Goal: Transaction & Acquisition: Purchase product/service

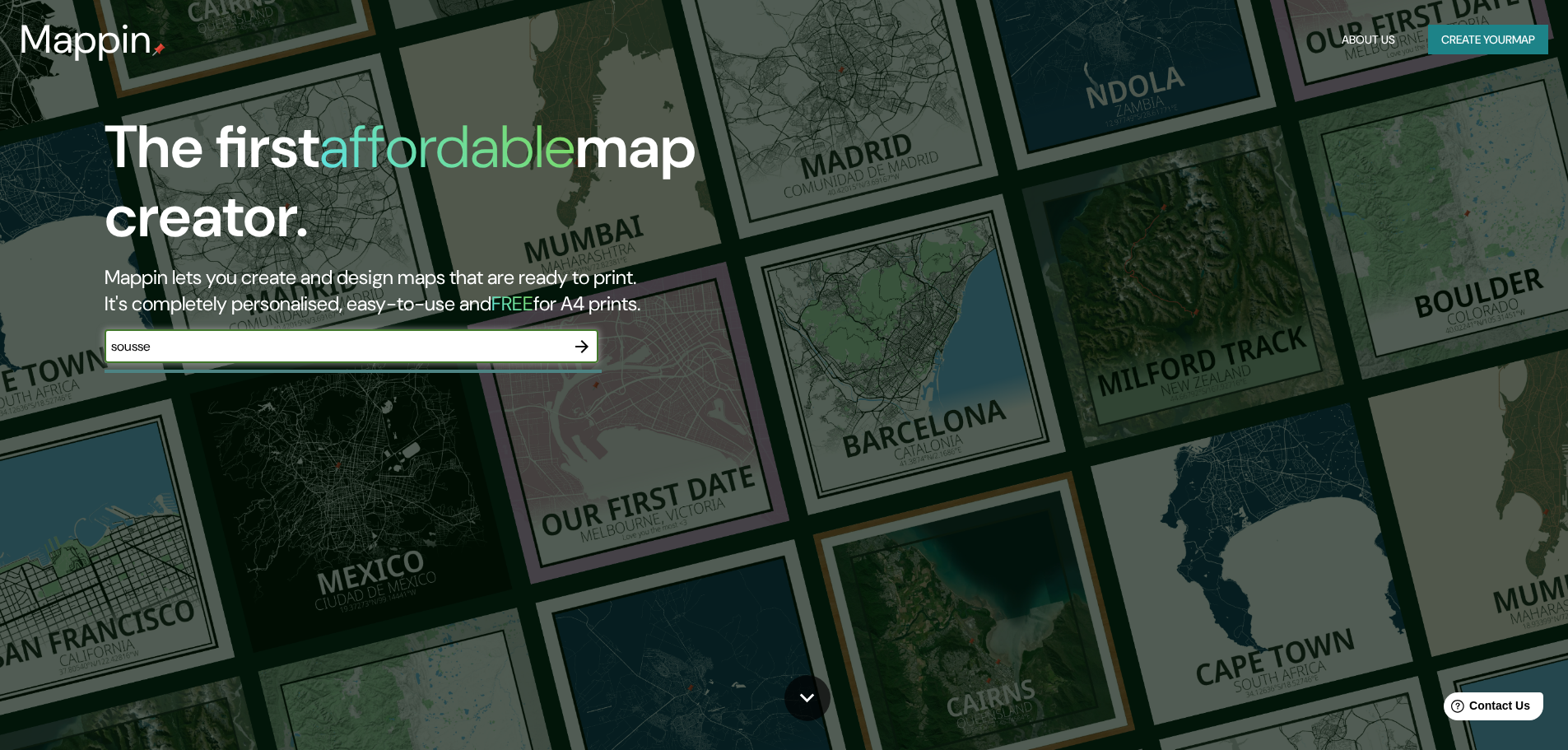
type input "sousse"
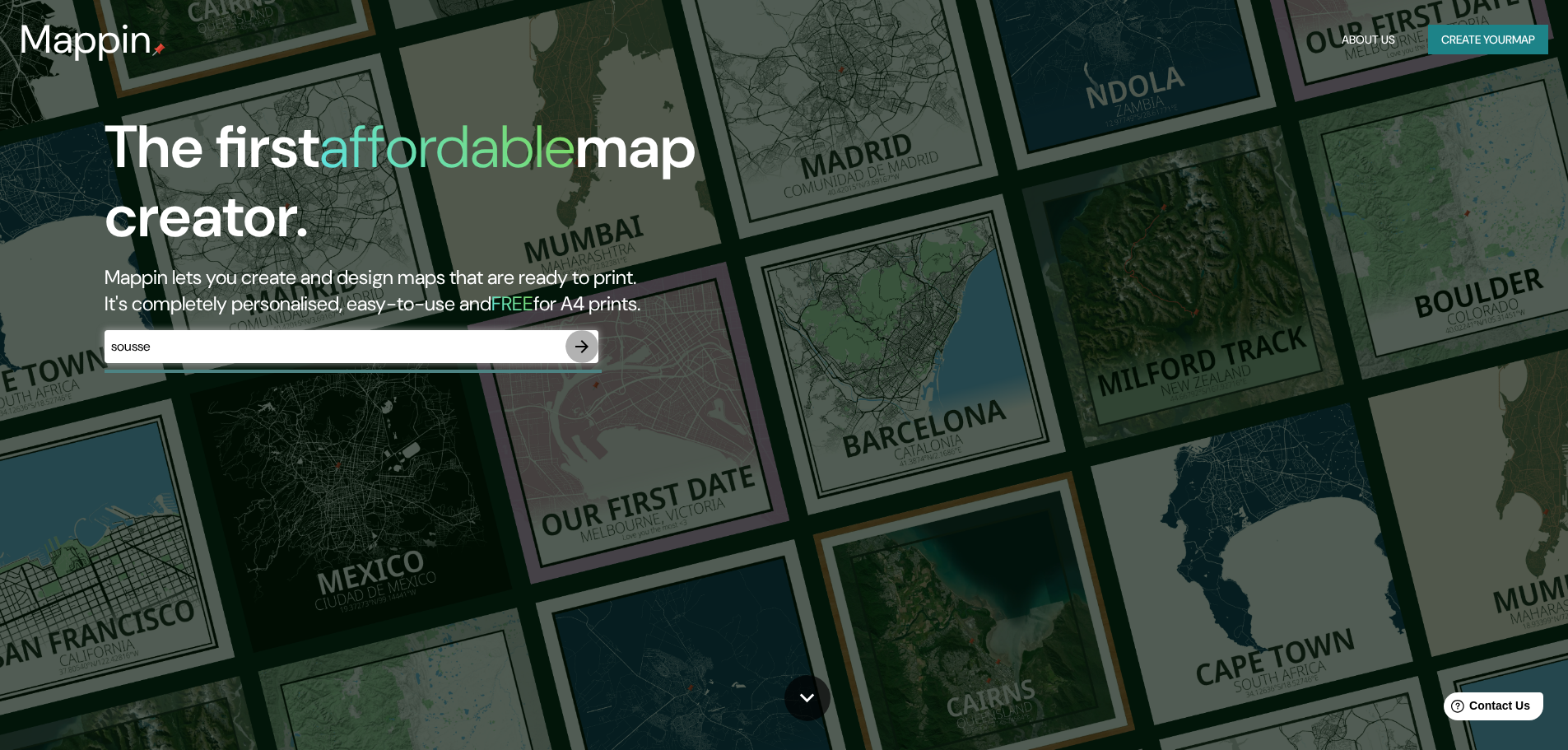
click at [583, 350] on icon "button" at bounding box center [582, 346] width 20 height 20
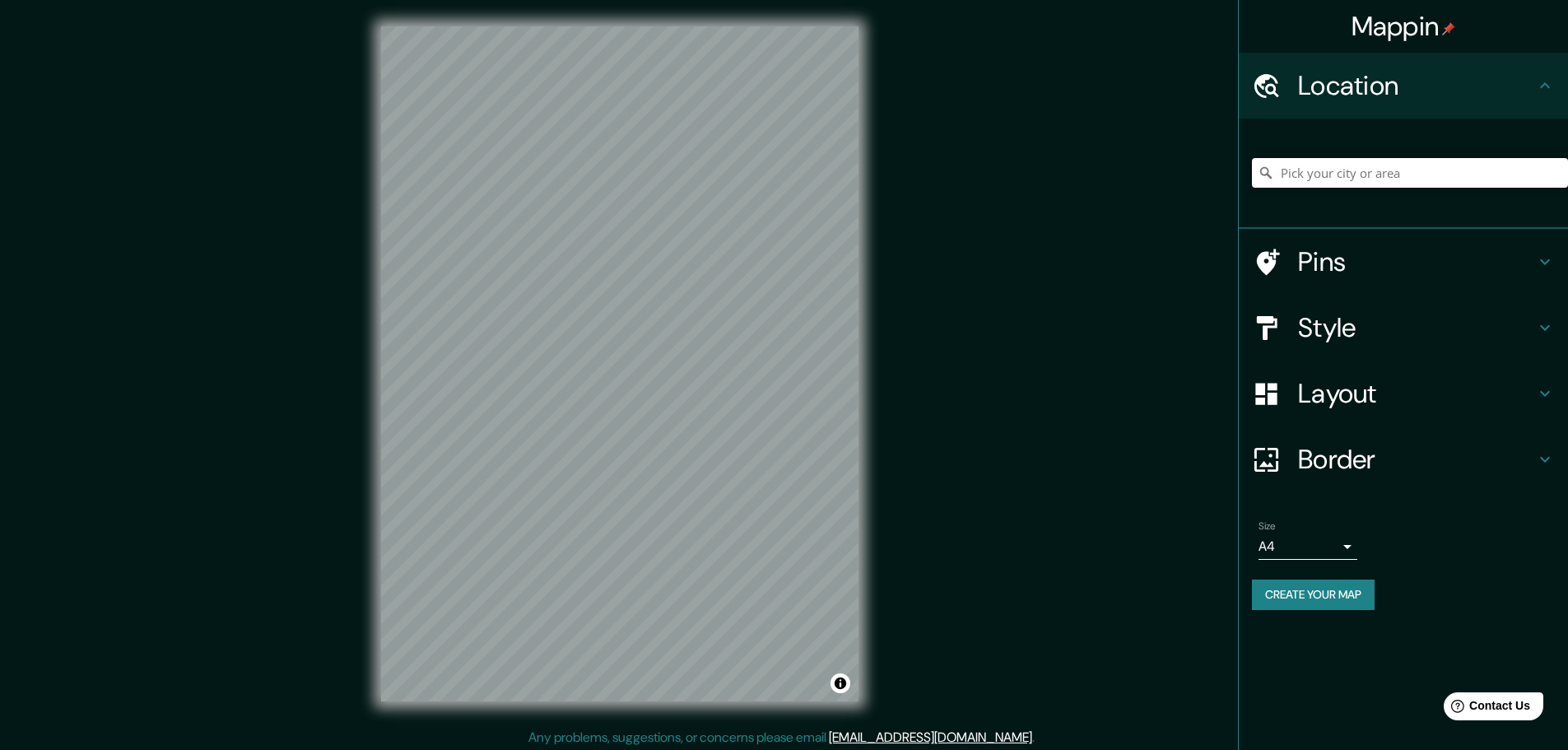
scroll to position [4, 0]
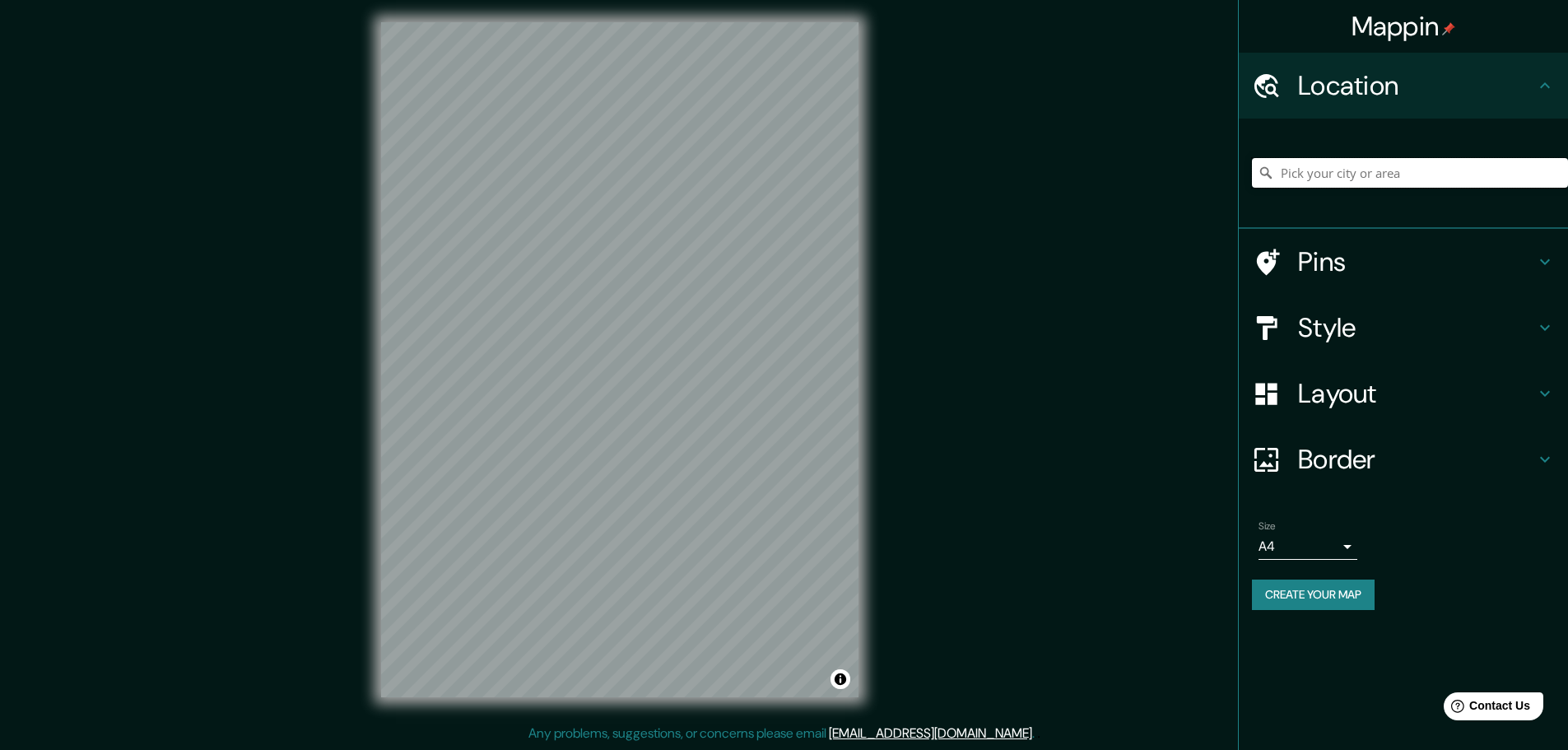
click at [1360, 162] on input "Pick your city or area" at bounding box center [1409, 173] width 316 height 30
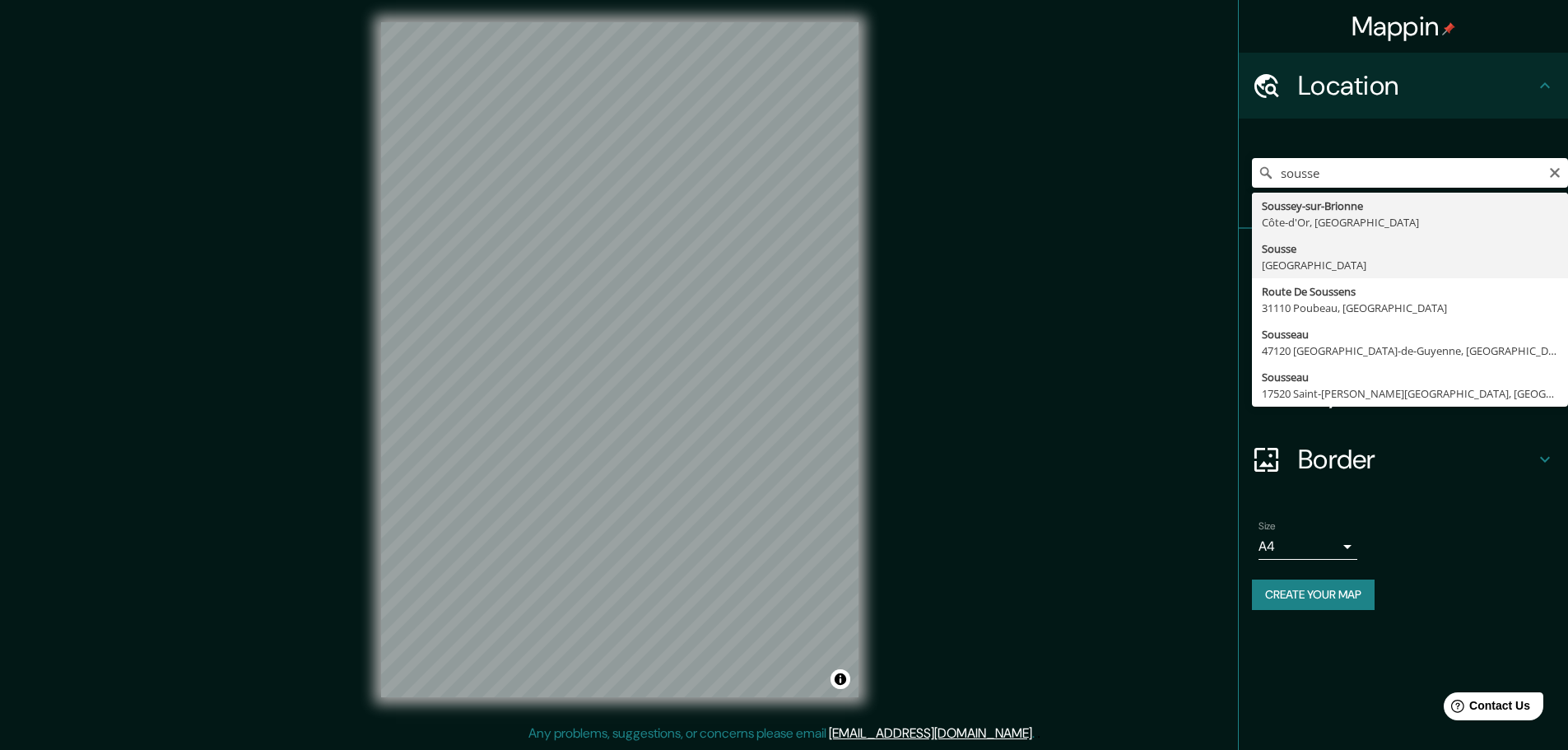
type input "[GEOGRAPHIC_DATA], [GEOGRAPHIC_DATA]"
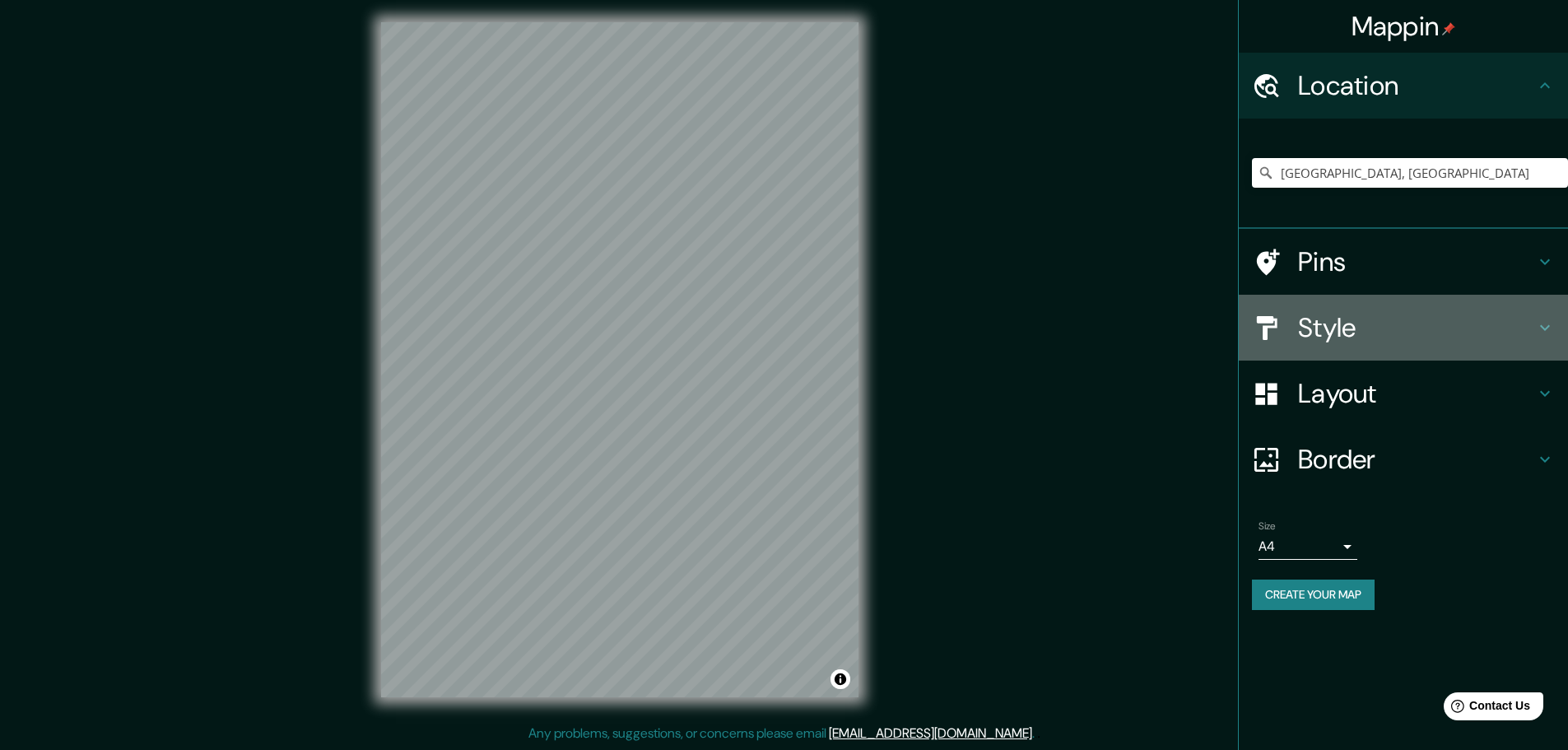
click at [1321, 331] on h4 "Style" at bounding box center [1416, 328] width 237 height 33
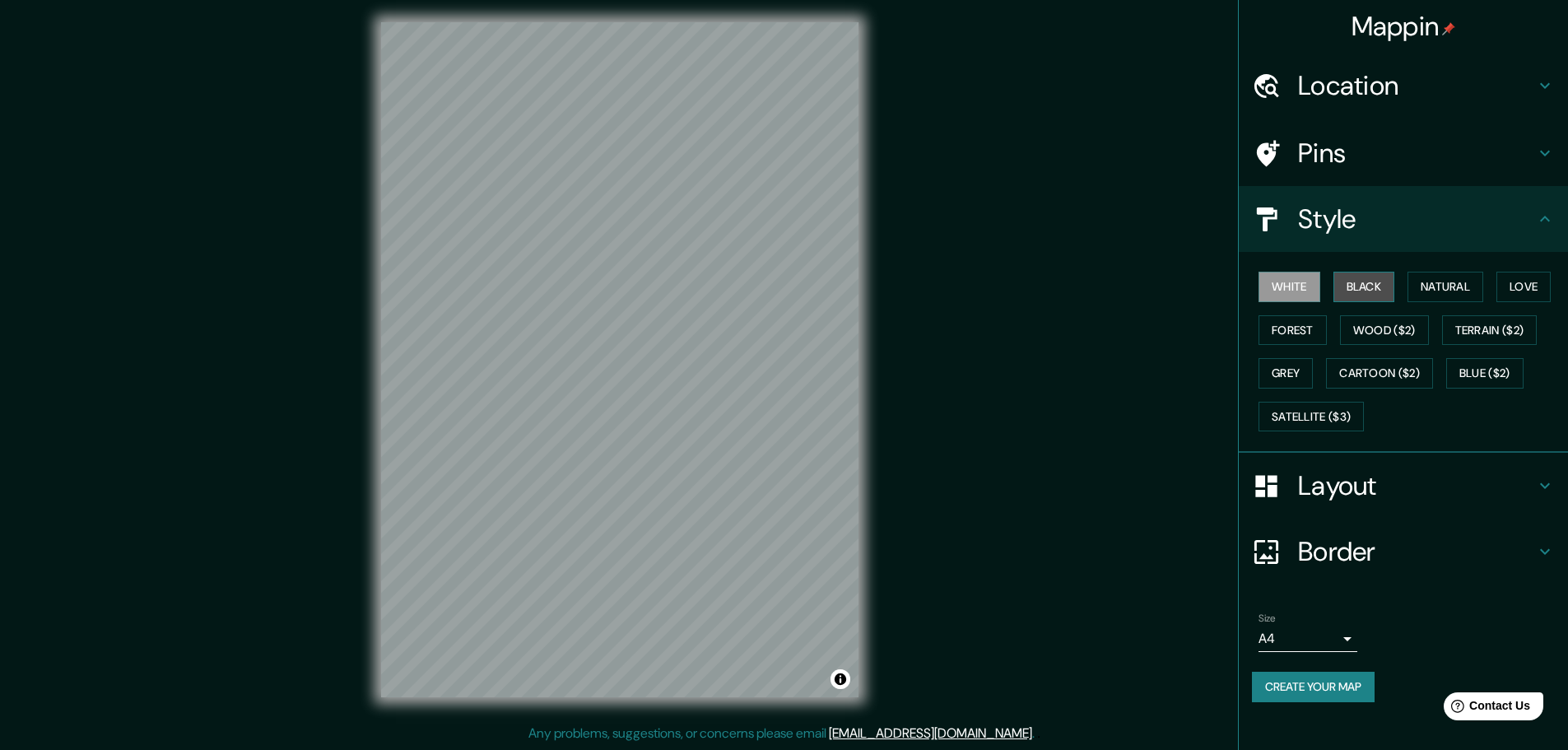
click at [1358, 285] on button "Black" at bounding box center [1364, 286] width 62 height 30
click at [1466, 283] on button "Natural" at bounding box center [1445, 286] width 76 height 30
click at [1302, 416] on button "Satellite ($3)" at bounding box center [1311, 417] width 105 height 30
click at [1262, 370] on button "Grey" at bounding box center [1286, 374] width 54 height 30
click at [1290, 360] on button "Grey" at bounding box center [1286, 374] width 54 height 30
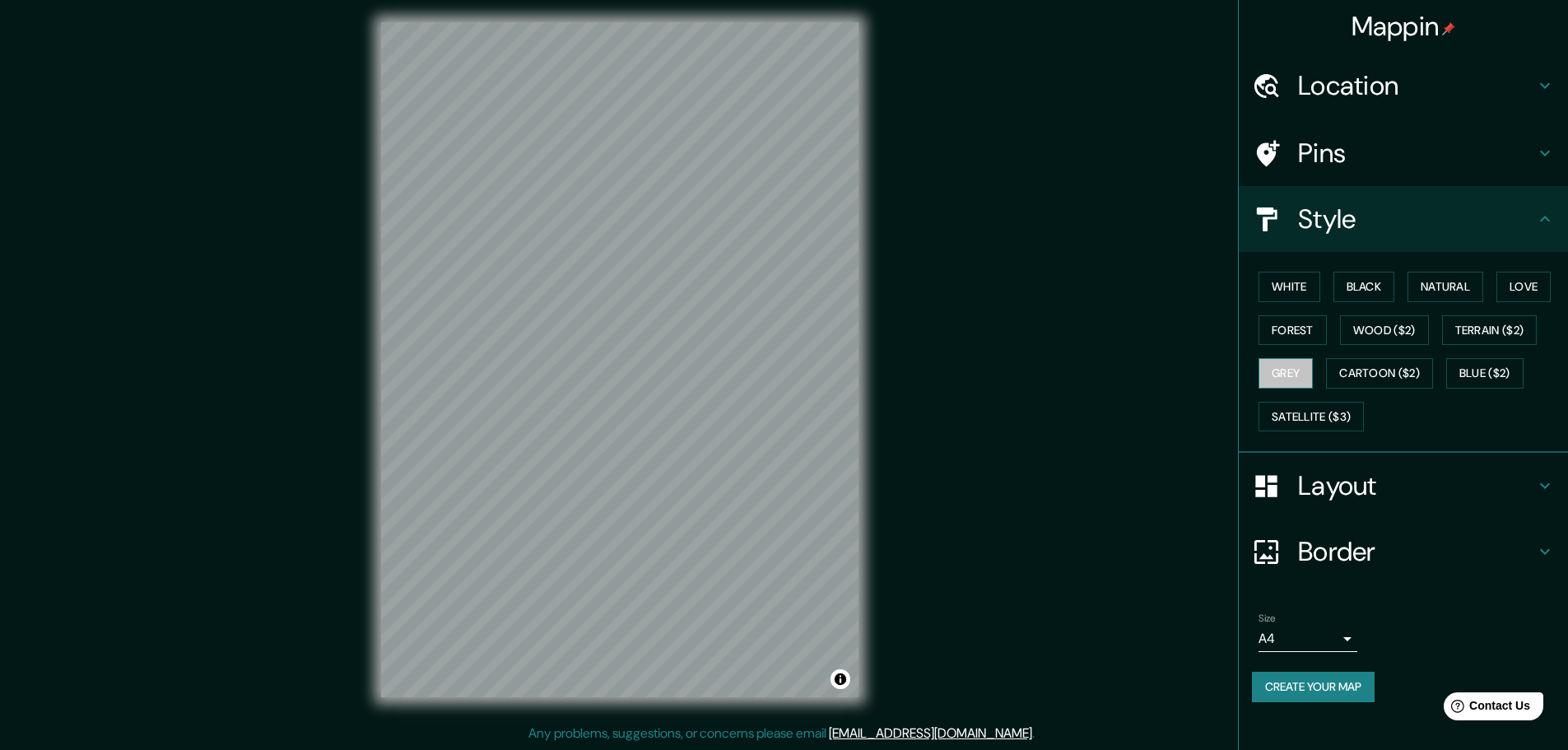
click at [1290, 360] on button "Grey" at bounding box center [1286, 374] width 54 height 30
click at [1527, 283] on button "Love" at bounding box center [1523, 286] width 54 height 30
click at [1440, 284] on button "Natural" at bounding box center [1445, 286] width 76 height 30
click at [1273, 293] on button "White" at bounding box center [1289, 286] width 62 height 30
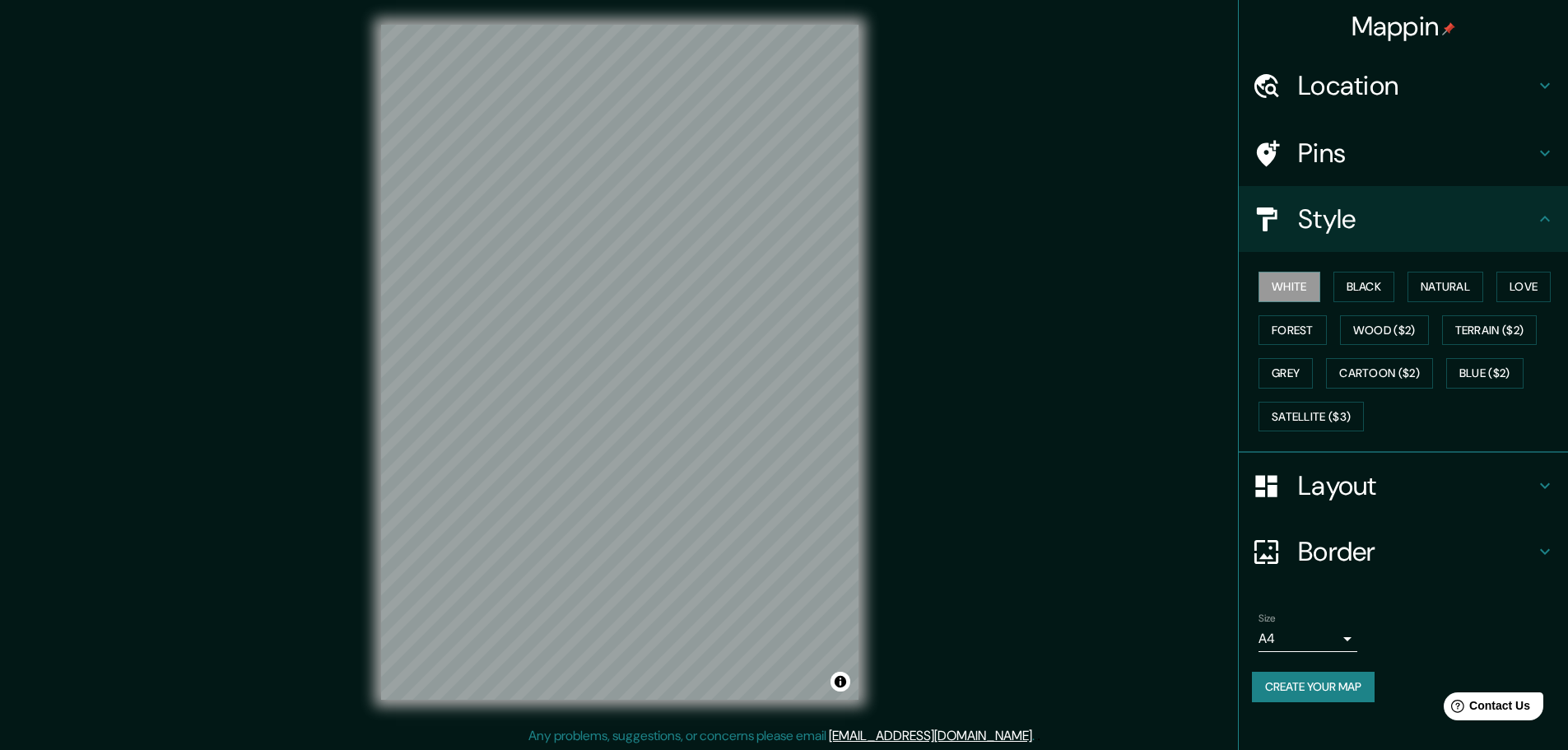
scroll to position [0, 0]
